Goal: Find specific page/section: Find specific page/section

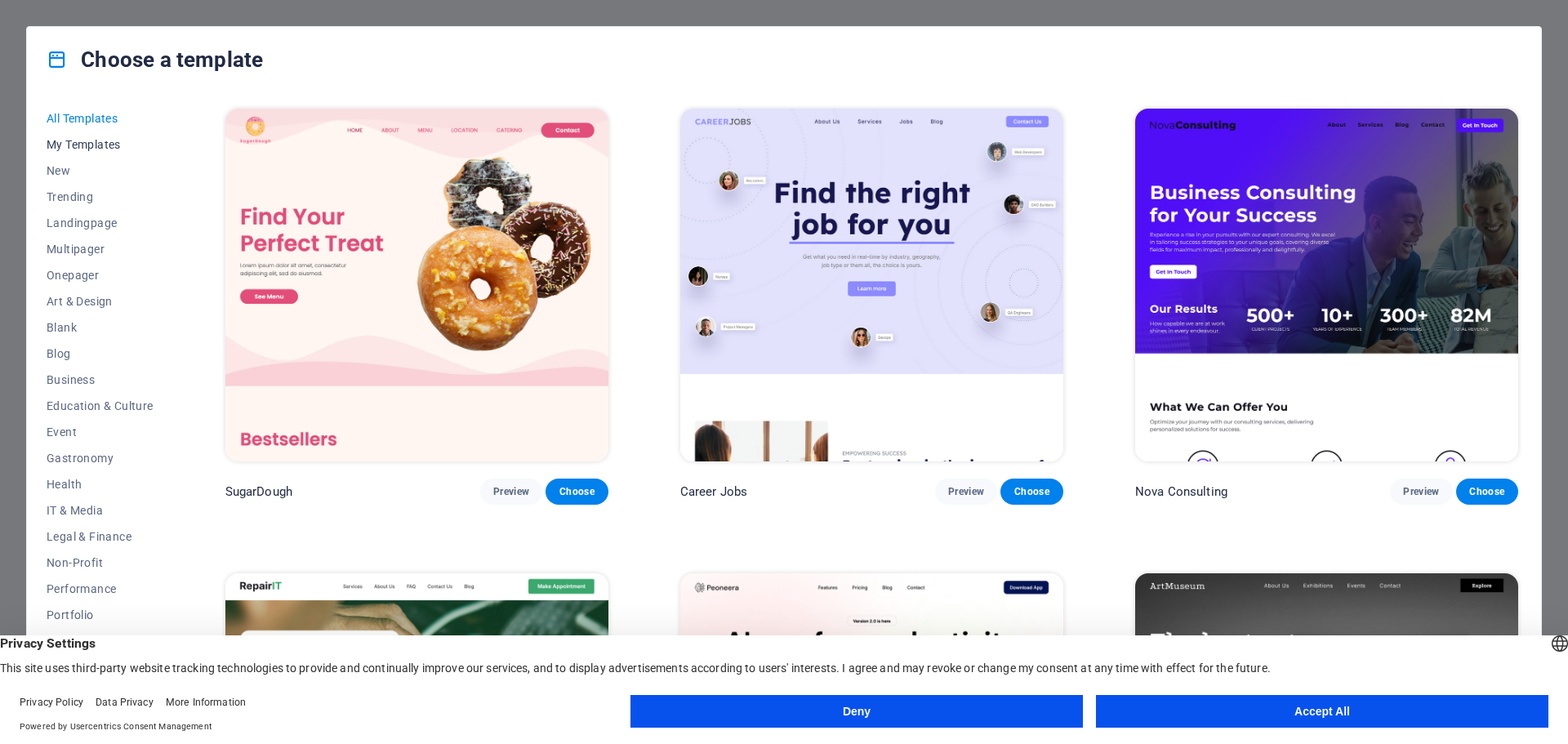
click at [98, 136] on button "My Templates" at bounding box center [100, 145] width 107 height 26
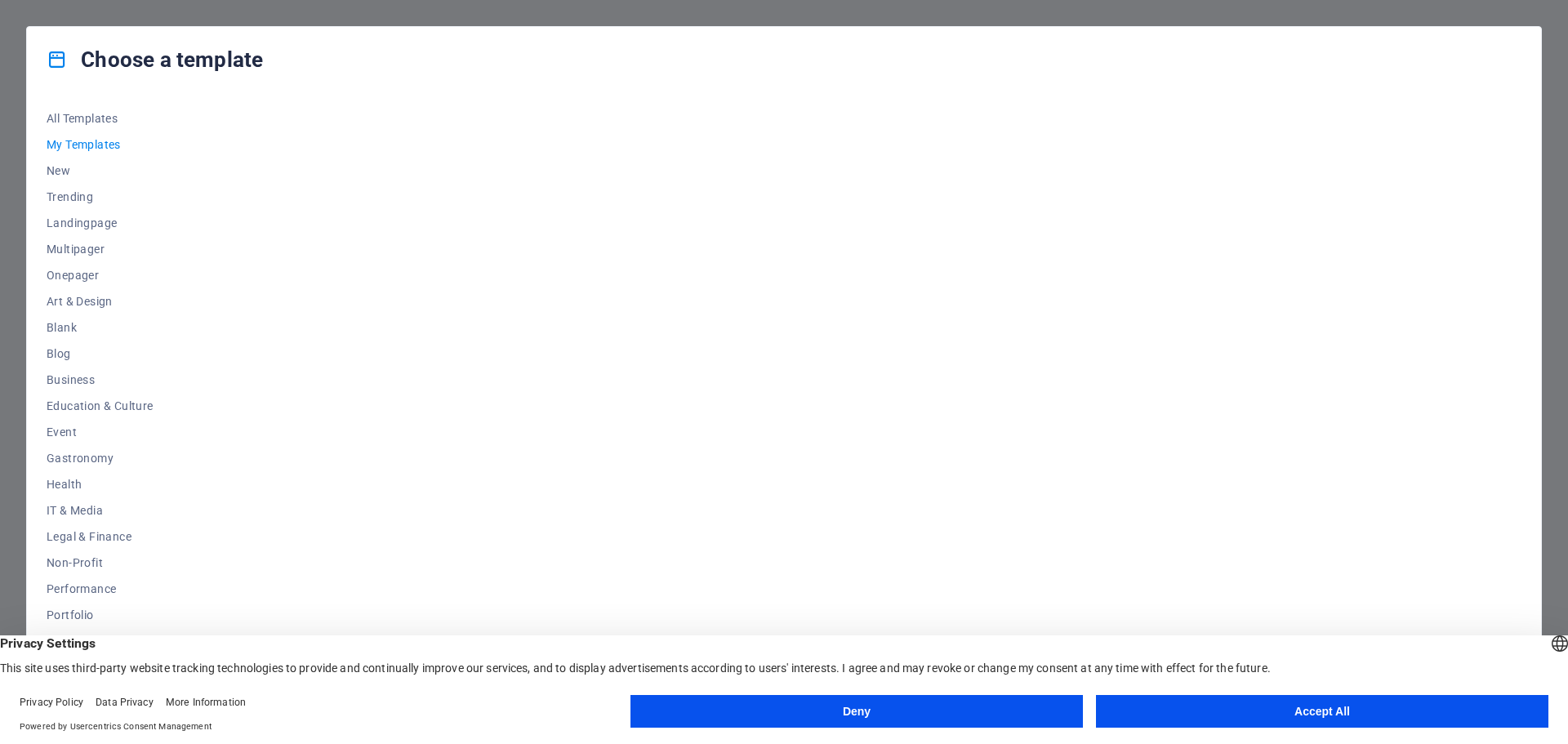
click at [1265, 699] on button "Accept All" at bounding box center [1322, 711] width 453 height 33
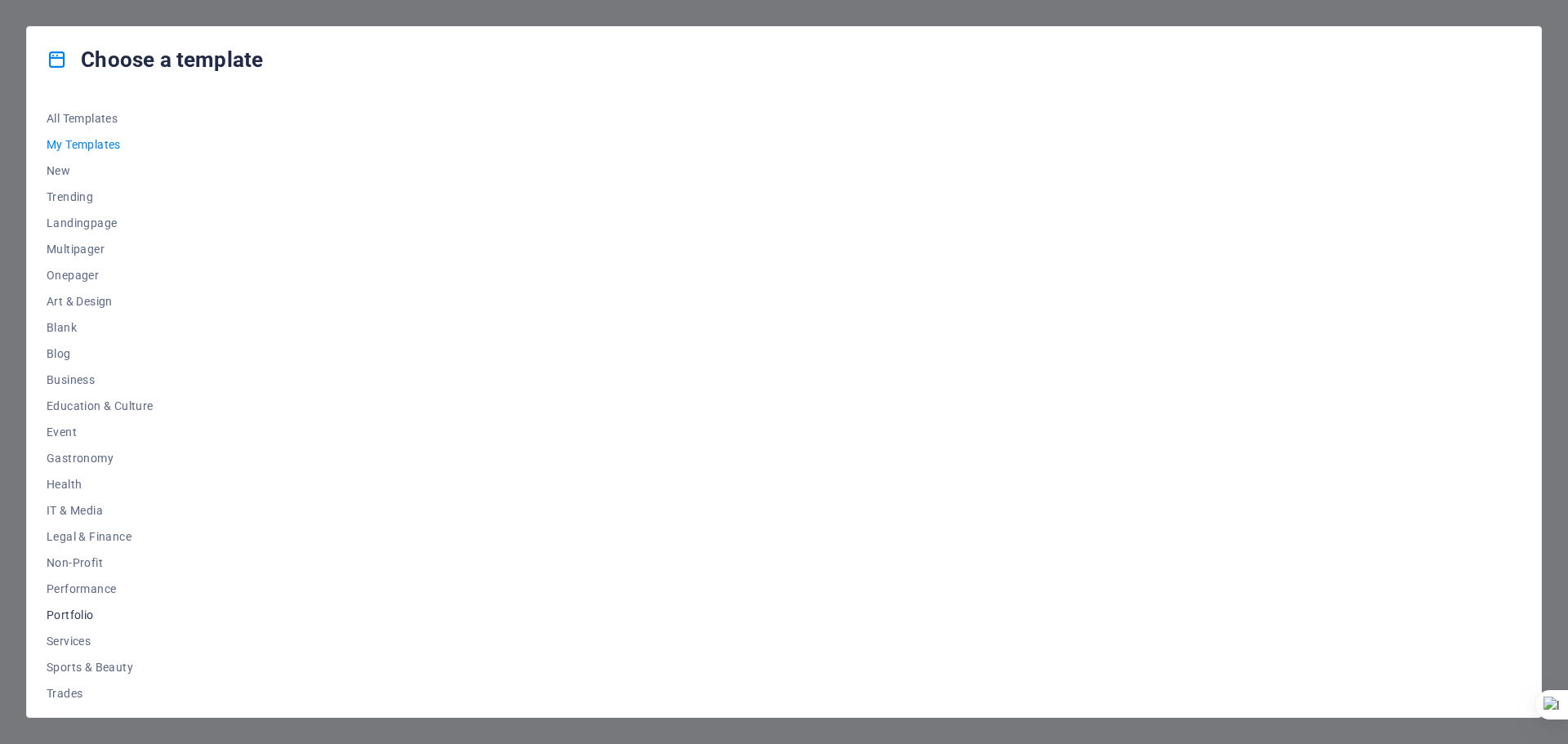
click at [62, 609] on span "Portfolio" at bounding box center [100, 615] width 107 height 13
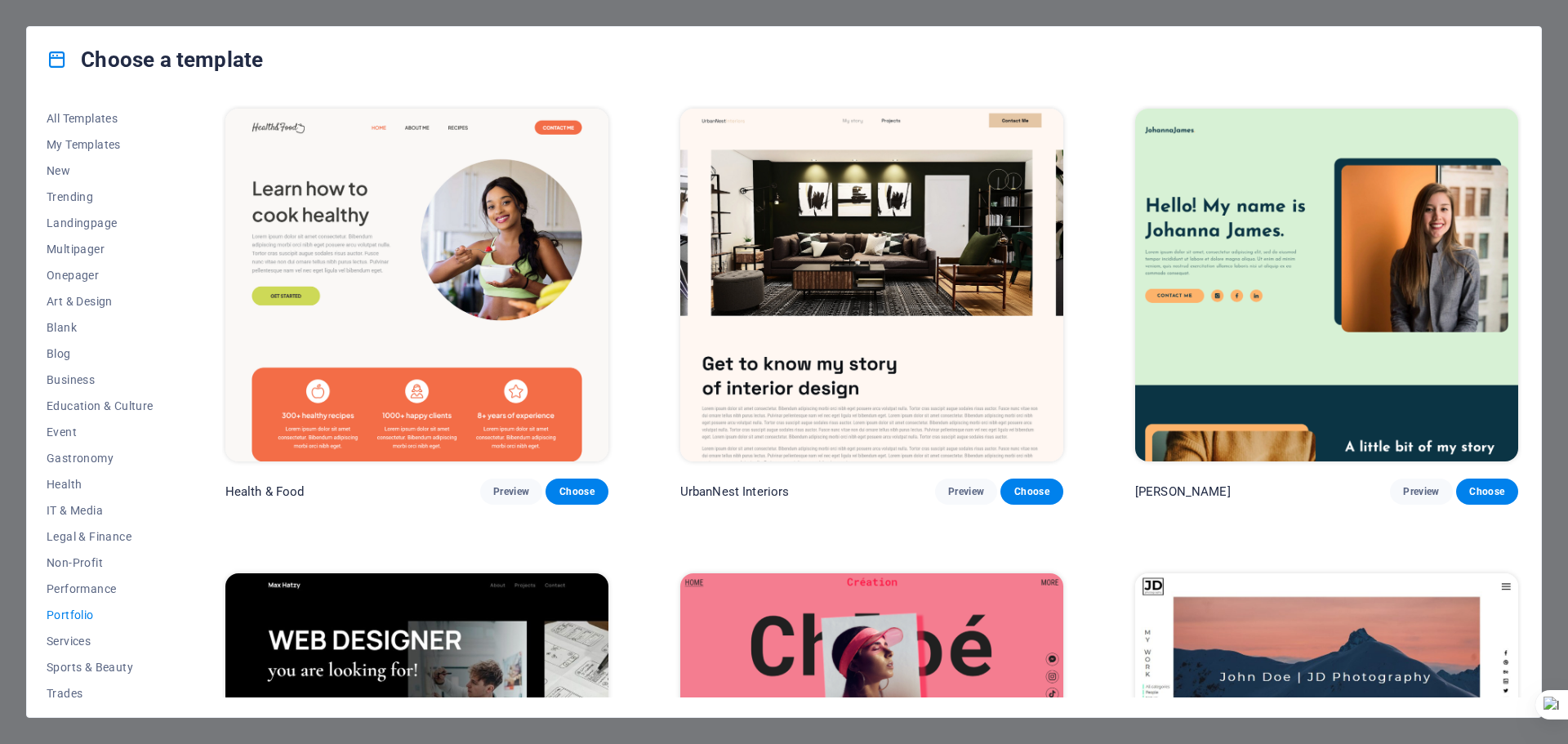
click at [61, 610] on span "Portfolio" at bounding box center [100, 615] width 107 height 13
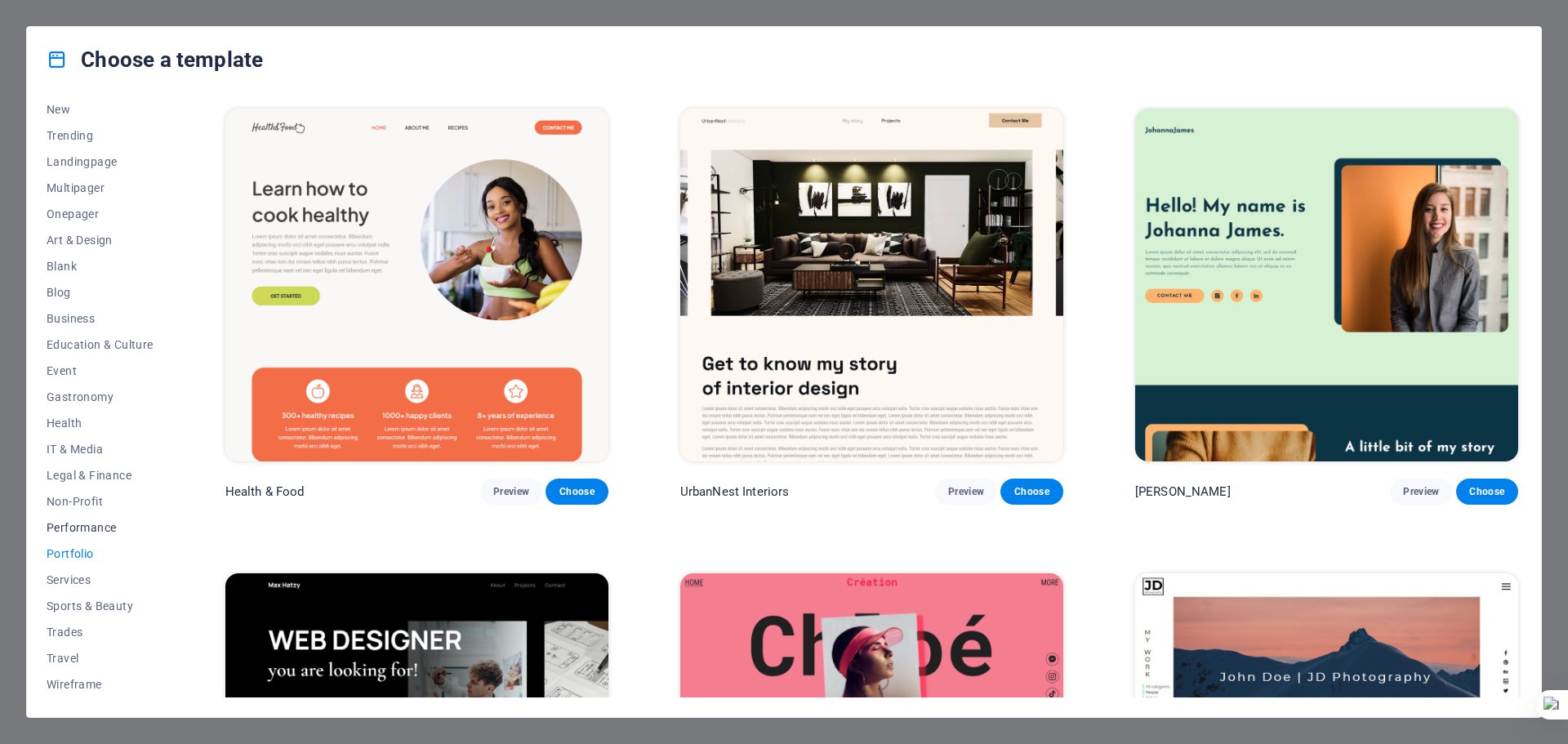
click at [71, 525] on span "Performance" at bounding box center [100, 527] width 107 height 13
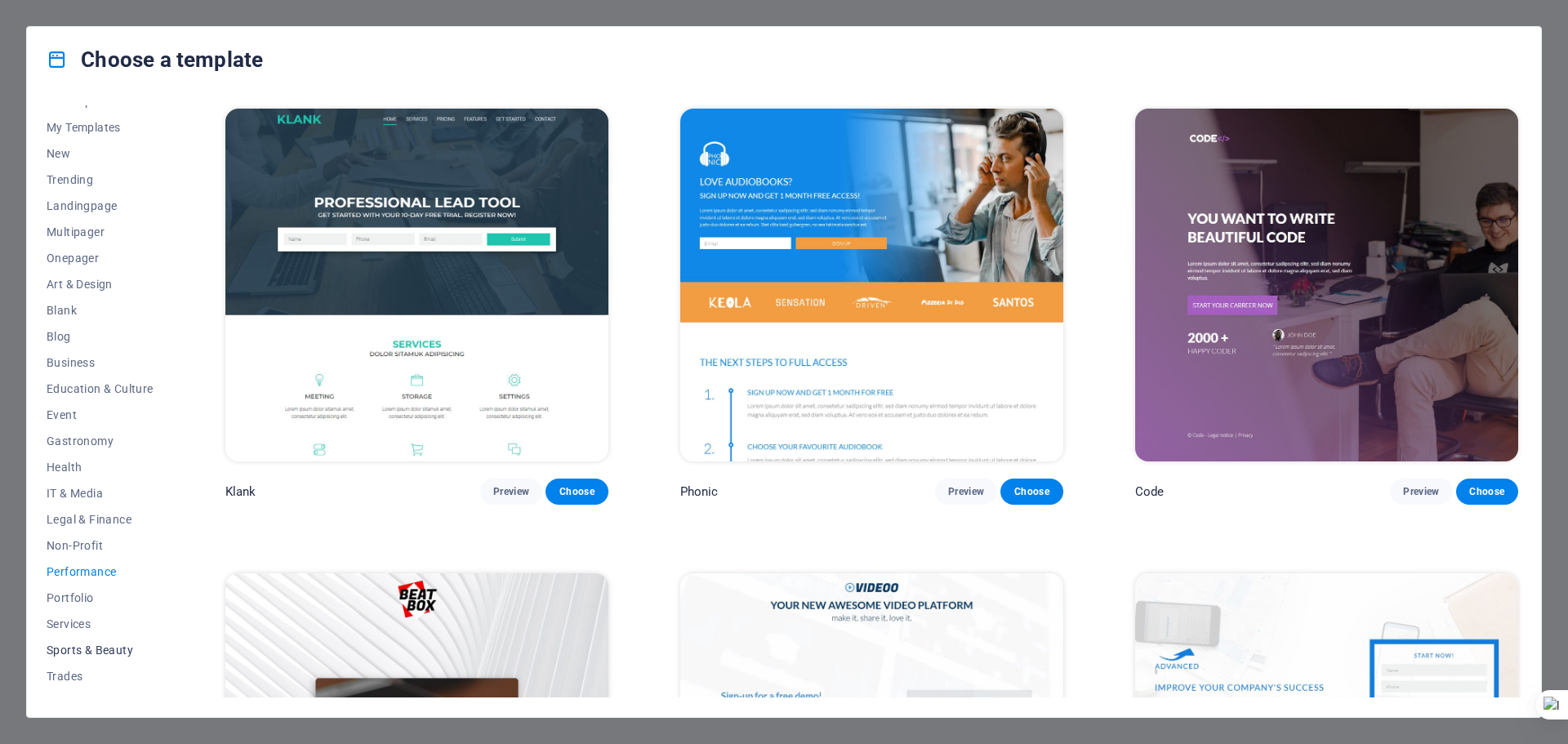
scroll to position [0, 0]
click at [1363, 25] on div "Choose a template All Templates My Templates New Trending Landingpage Multipage…" at bounding box center [784, 372] width 1568 height 744
click at [1358, 17] on div "Choose a template All Templates My Templates New Trending Landingpage Multipage…" at bounding box center [784, 372] width 1568 height 744
